Goal: Find specific page/section: Find specific page/section

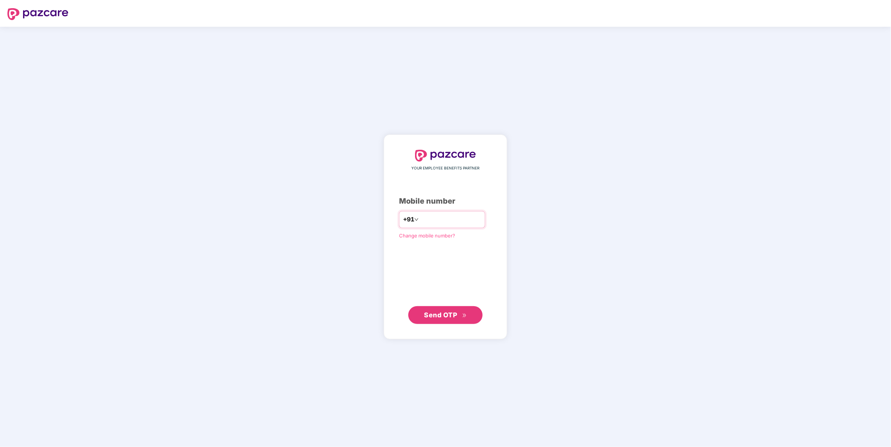
click at [442, 222] on input "number" at bounding box center [450, 220] width 61 height 12
type input "**********"
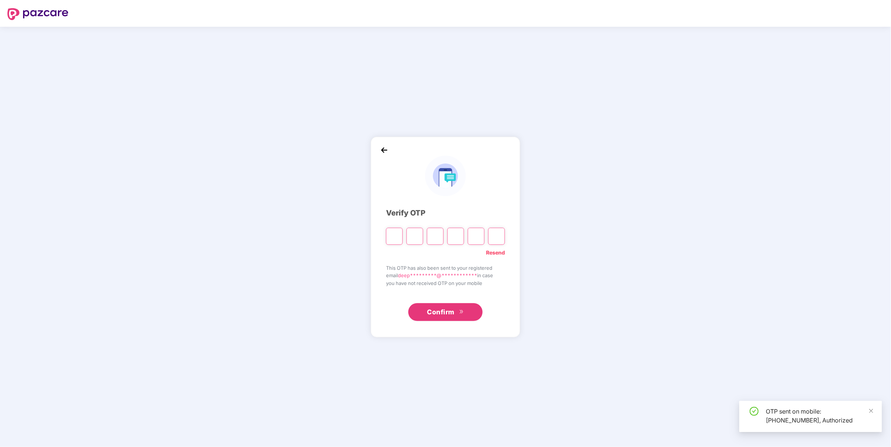
click at [394, 237] on input "Please enter verification code. Digit 1" at bounding box center [394, 236] width 17 height 17
type input "*"
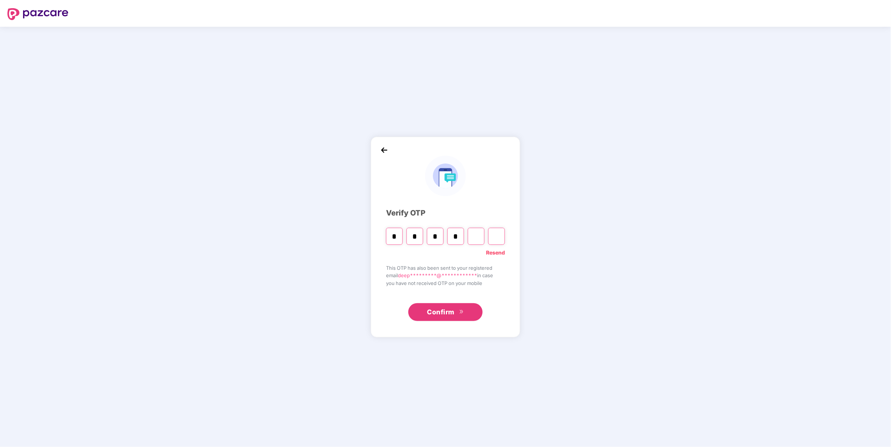
type input "*"
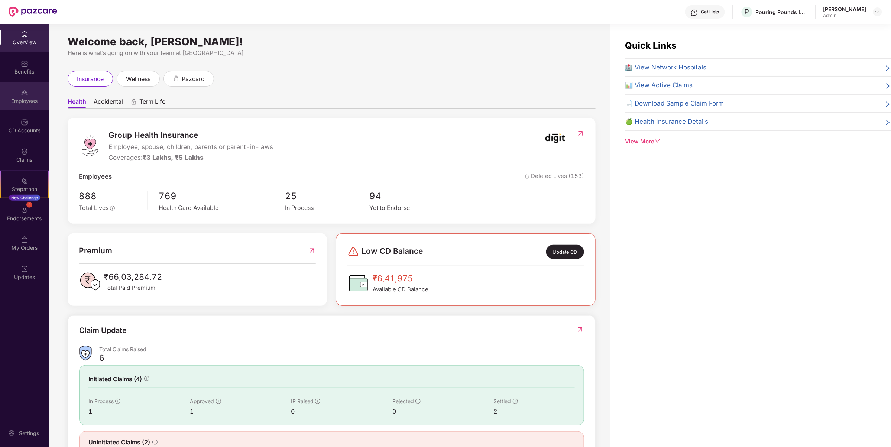
click at [23, 97] on div "Employees" at bounding box center [24, 100] width 49 height 7
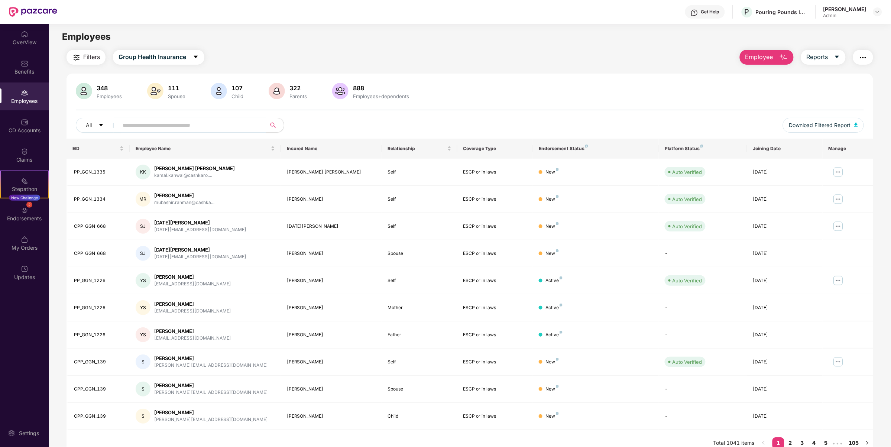
click at [147, 127] on input "text" at bounding box center [189, 125] width 133 height 11
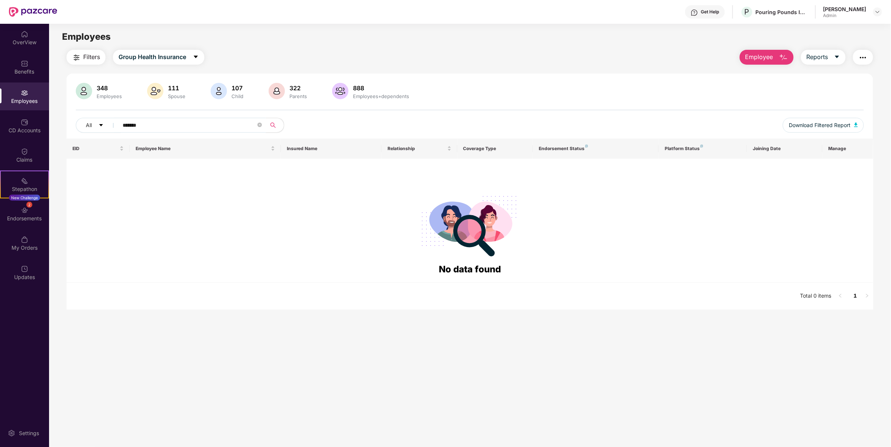
click at [151, 123] on input "*******" at bounding box center [189, 125] width 133 height 11
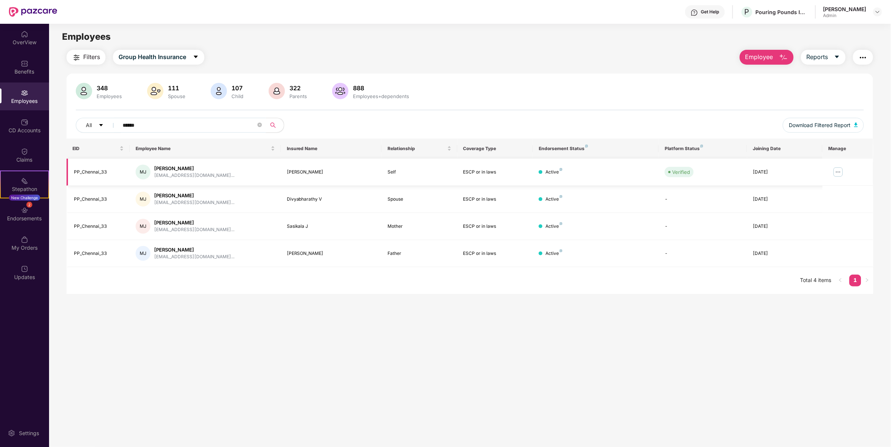
type input "******"
click at [836, 171] on img at bounding box center [838, 172] width 12 height 12
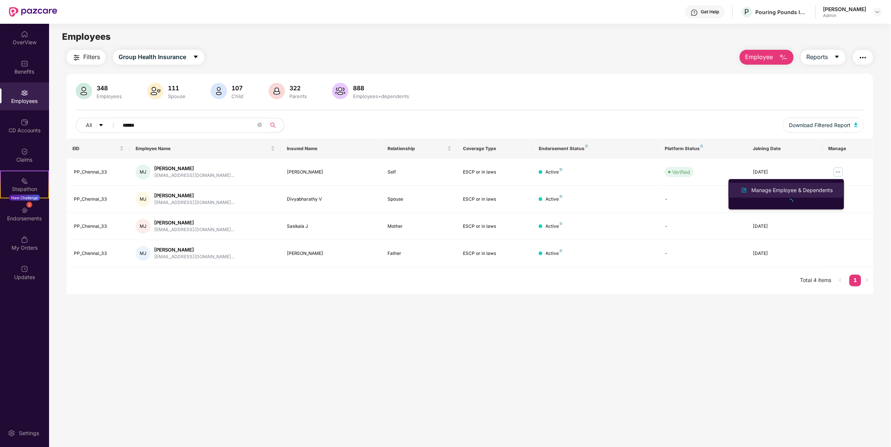
click at [769, 190] on div "Manage Employee & Dependents" at bounding box center [792, 190] width 84 height 8
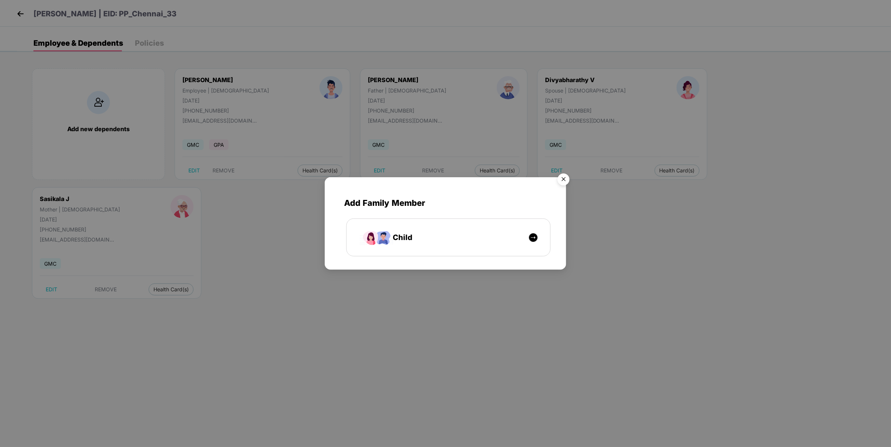
click at [563, 177] on img "Close" at bounding box center [563, 180] width 21 height 21
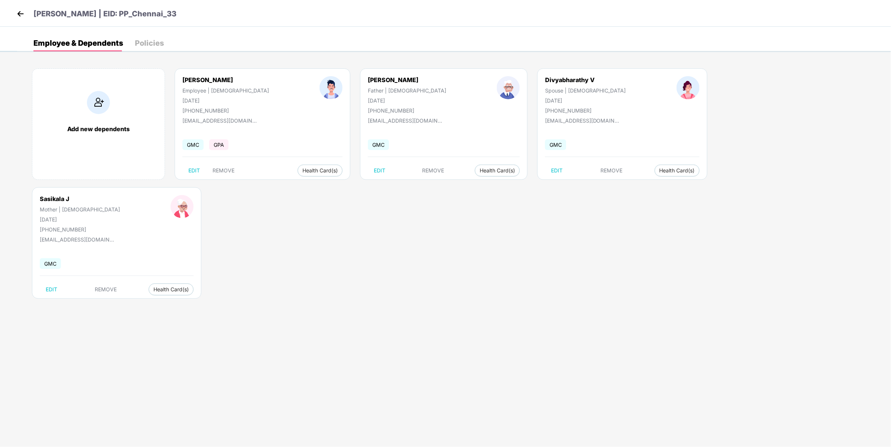
click at [155, 45] on div "Policies" at bounding box center [149, 42] width 29 height 7
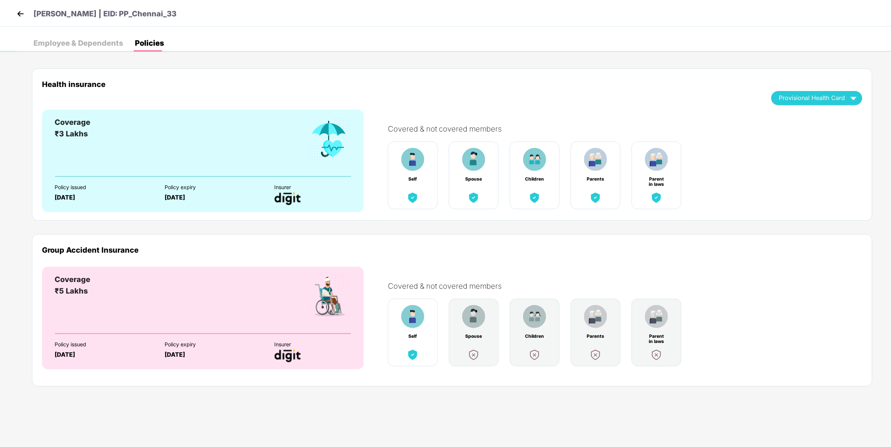
click at [25, 12] on img at bounding box center [20, 13] width 11 height 11
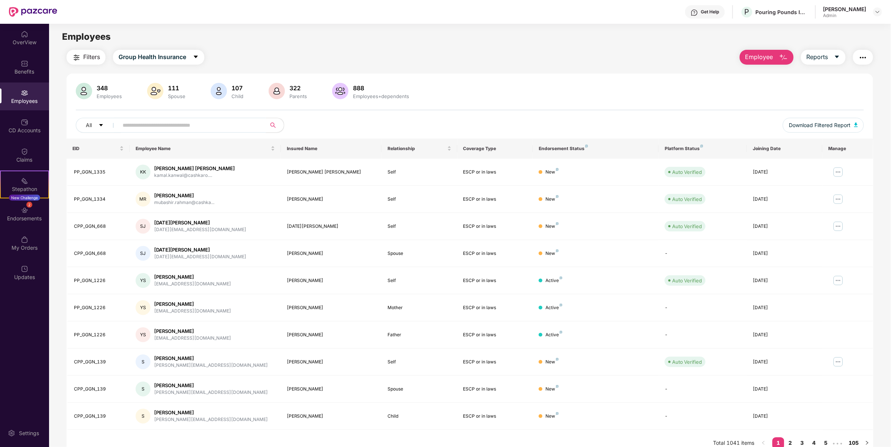
click at [224, 129] on input "text" at bounding box center [189, 125] width 133 height 11
type input "*"
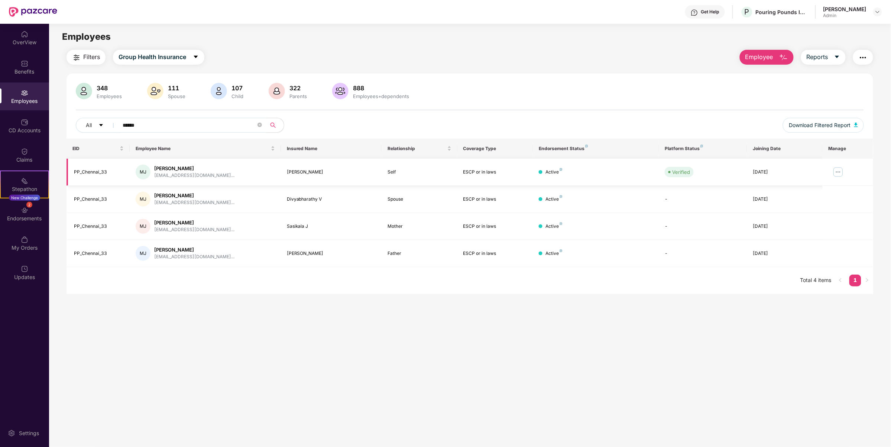
type input "******"
click at [839, 170] on img at bounding box center [838, 172] width 12 height 12
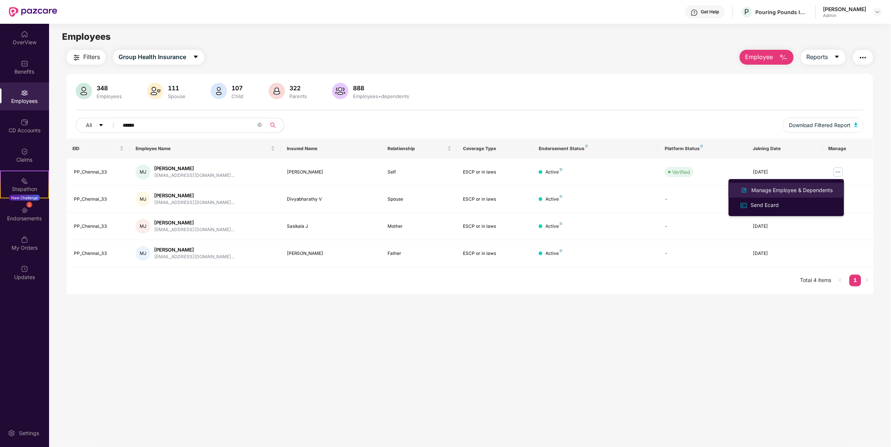
click at [768, 189] on div "Manage Employee & Dependents" at bounding box center [792, 190] width 84 height 8
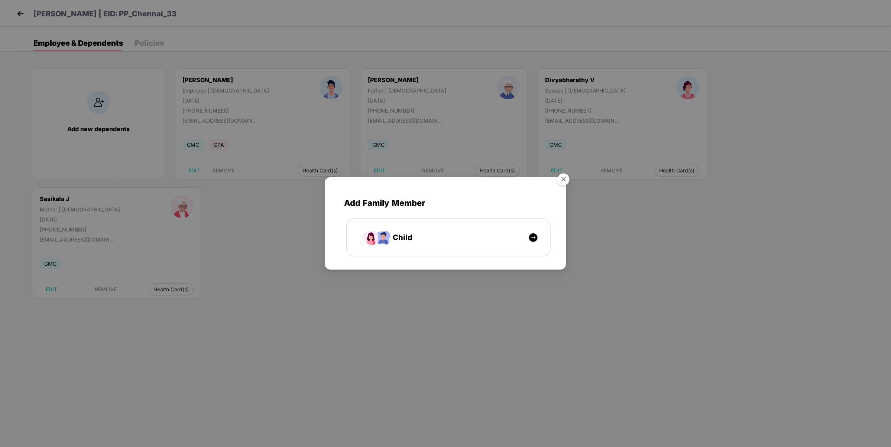
click at [568, 173] on img "Close" at bounding box center [563, 180] width 21 height 21
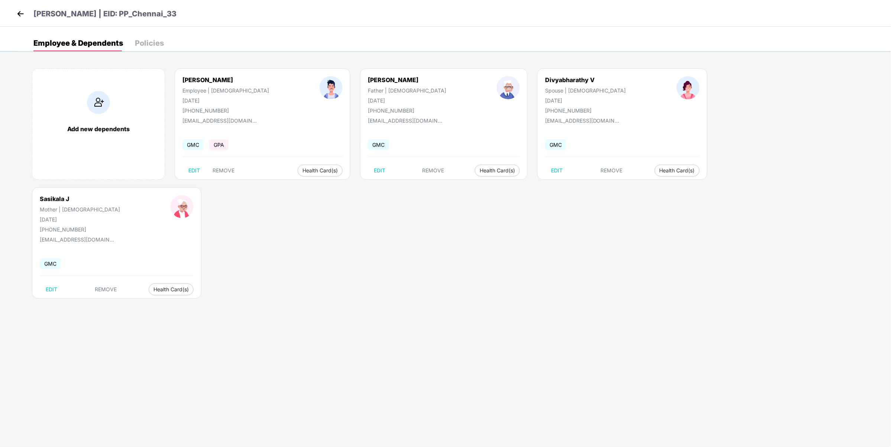
click at [20, 15] on img at bounding box center [20, 13] width 11 height 11
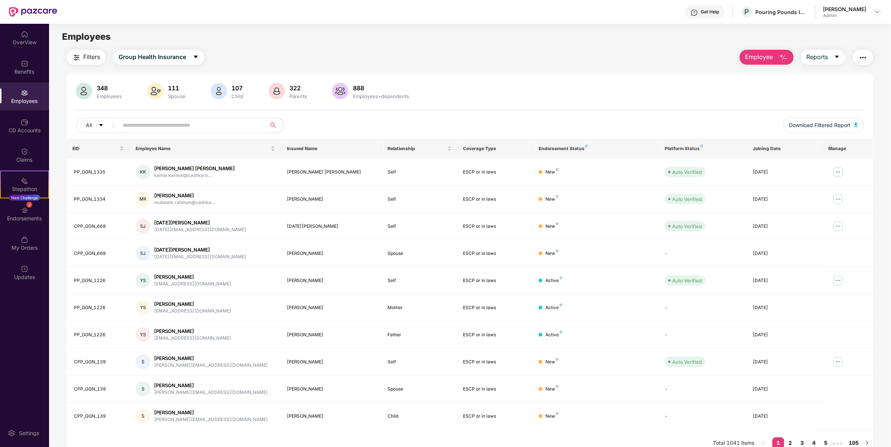
click at [238, 127] on input "text" at bounding box center [189, 125] width 133 height 11
drag, startPoint x: 259, startPoint y: 125, endPoint x: 150, endPoint y: 127, distance: 109.6
click at [150, 127] on span at bounding box center [190, 125] width 152 height 15
drag, startPoint x: 122, startPoint y: 124, endPoint x: 282, endPoint y: 123, distance: 159.8
click at [289, 126] on div "All" at bounding box center [306, 125] width 460 height 15
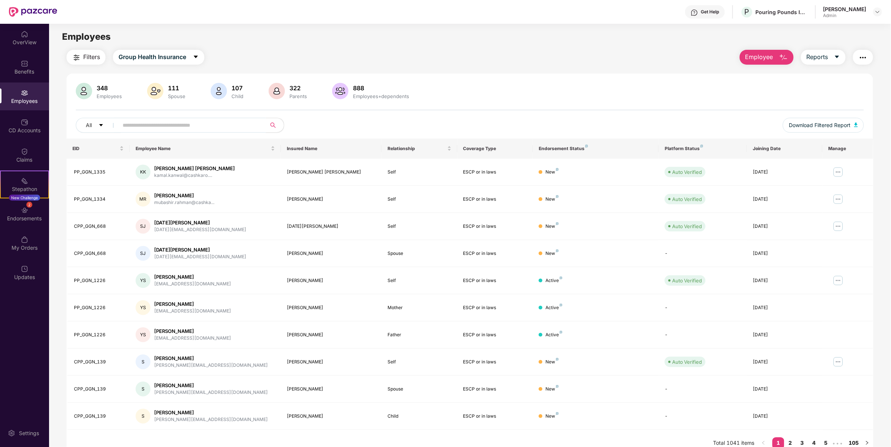
click at [295, 115] on div "348 Employees 111 Spouse 107 Child 322 Parents 888 Employees+dependents All Dow…" at bounding box center [469, 111] width 807 height 56
drag, startPoint x: 252, startPoint y: 123, endPoint x: 154, endPoint y: 123, distance: 97.3
click at [154, 123] on input "text" at bounding box center [189, 125] width 133 height 11
drag, startPoint x: 124, startPoint y: 123, endPoint x: 242, endPoint y: 127, distance: 118.6
click at [242, 127] on input "text" at bounding box center [189, 125] width 133 height 11
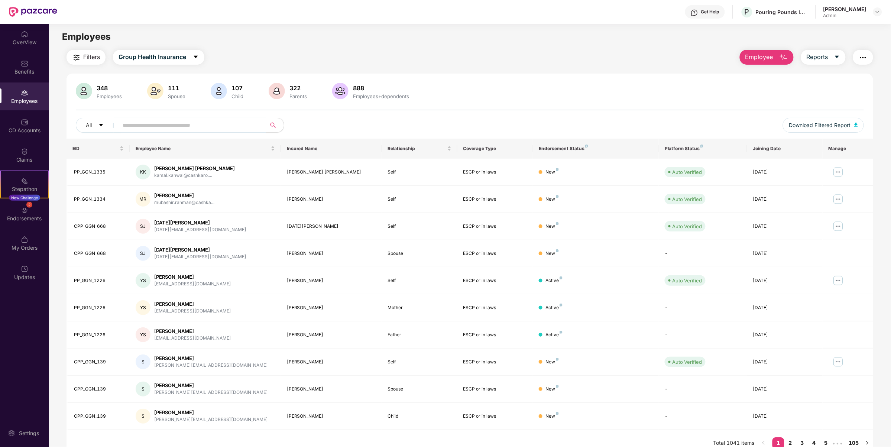
click at [305, 119] on div "All" at bounding box center [306, 125] width 460 height 15
drag, startPoint x: 207, startPoint y: 126, endPoint x: 132, endPoint y: 132, distance: 75.0
click at [132, 132] on span at bounding box center [190, 125] width 152 height 15
click at [354, 132] on div "All" at bounding box center [306, 125] width 460 height 15
drag, startPoint x: 71, startPoint y: 150, endPoint x: 260, endPoint y: 163, distance: 189.5
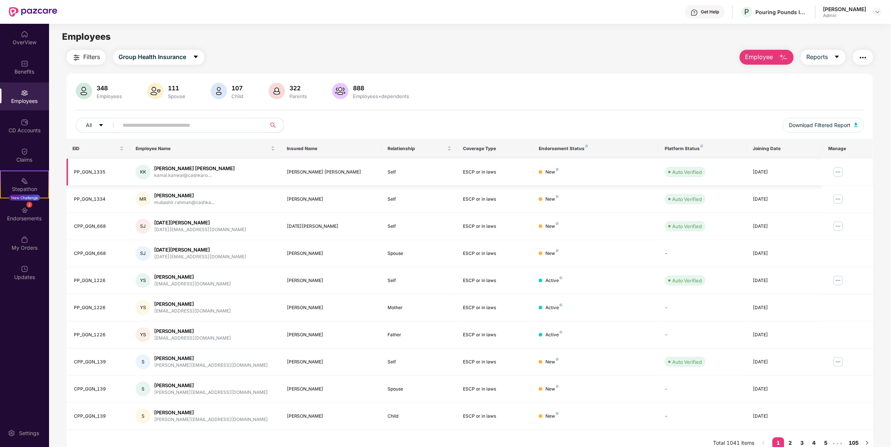
click at [260, 163] on table "EID Employee Name Insured Name Relationship Coverage Type Endorsement Status Pl…" at bounding box center [469, 284] width 807 height 291
drag, startPoint x: 855, startPoint y: 147, endPoint x: 76, endPoint y: 164, distance: 778.9
click at [76, 164] on table "EID Employee Name Insured Name Relationship Coverage Type Endorsement Status Pl…" at bounding box center [469, 284] width 807 height 291
click at [72, 146] on div "EID" at bounding box center [97, 148] width 51 height 7
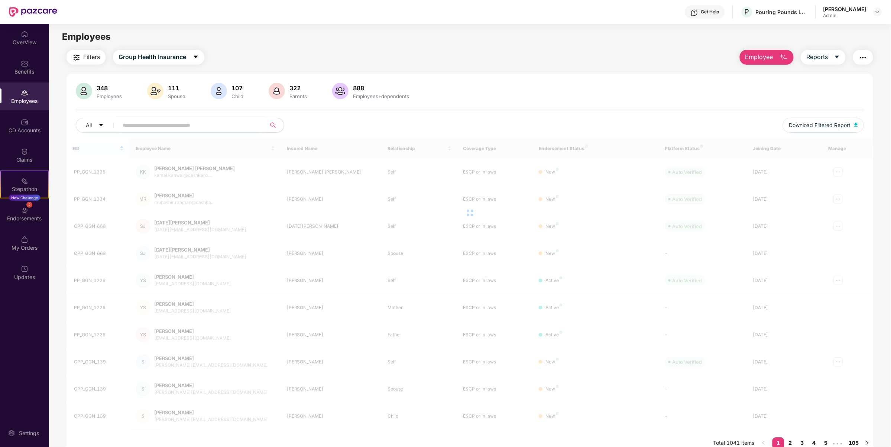
drag, startPoint x: 71, startPoint y: 146, endPoint x: 78, endPoint y: 151, distance: 9.1
click at [78, 151] on div at bounding box center [469, 213] width 807 height 149
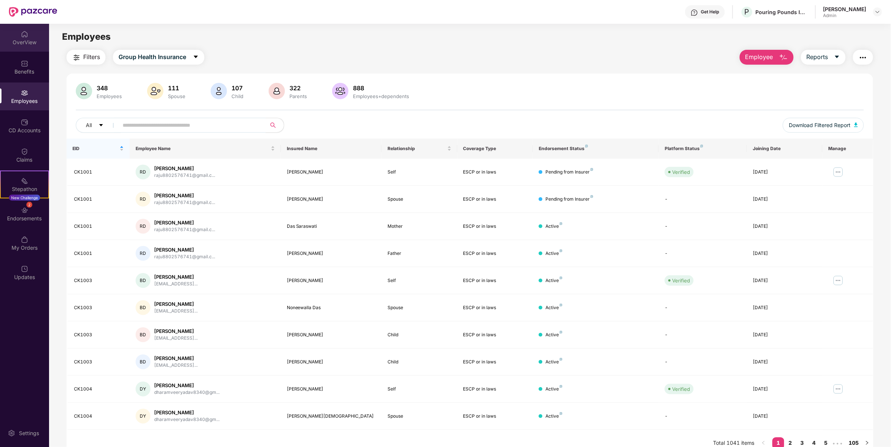
click at [23, 43] on div "OverView" at bounding box center [24, 42] width 49 height 7
